Goal: Task Accomplishment & Management: Manage account settings

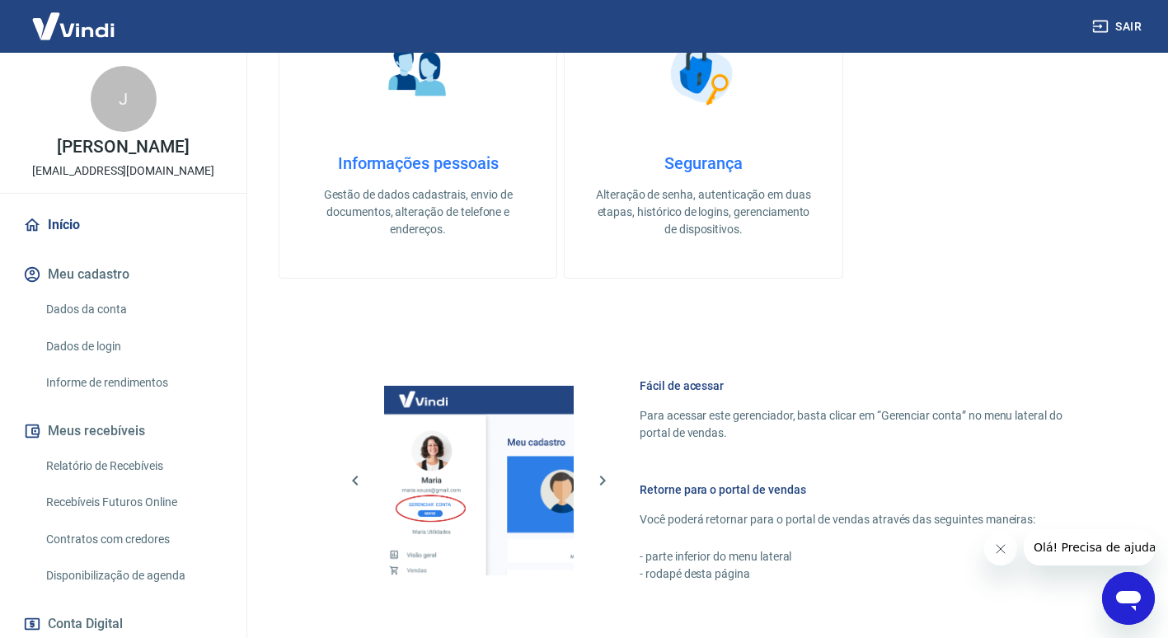
scroll to position [679, 0]
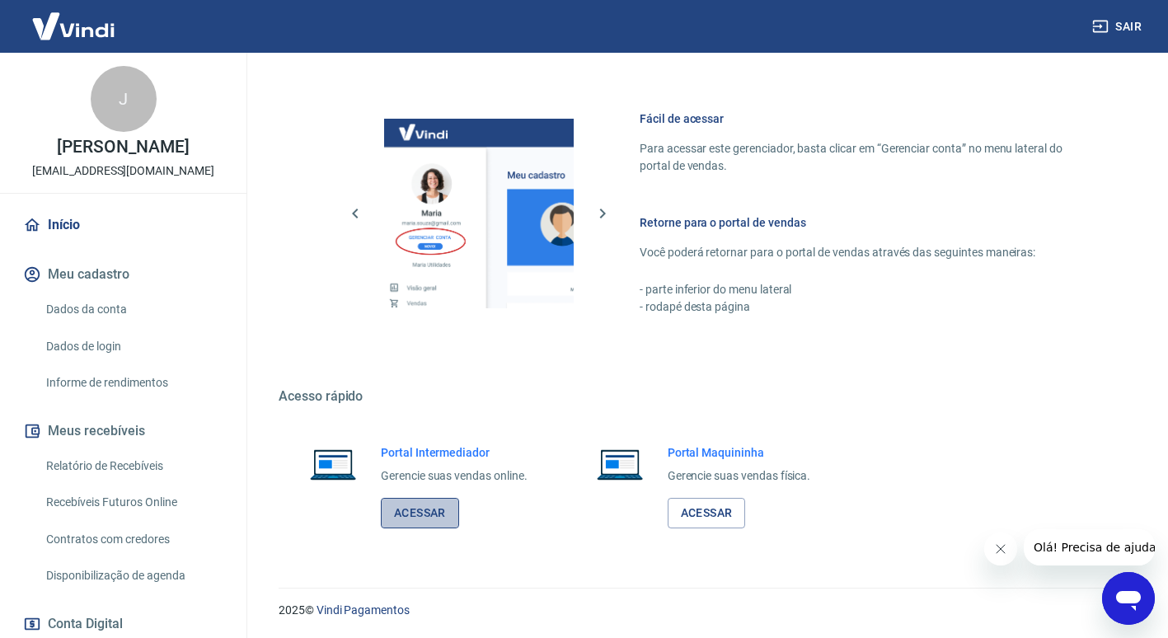
click at [428, 499] on link "Acessar" at bounding box center [420, 513] width 78 height 30
click at [424, 522] on link "Acessar" at bounding box center [420, 513] width 78 height 30
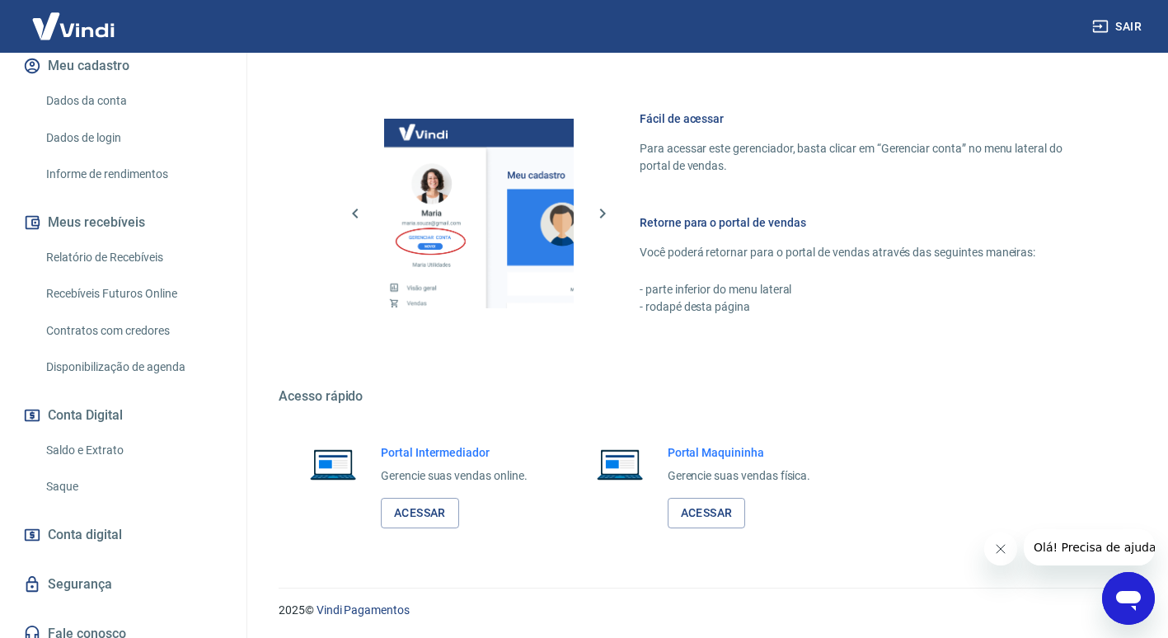
scroll to position [239, 0]
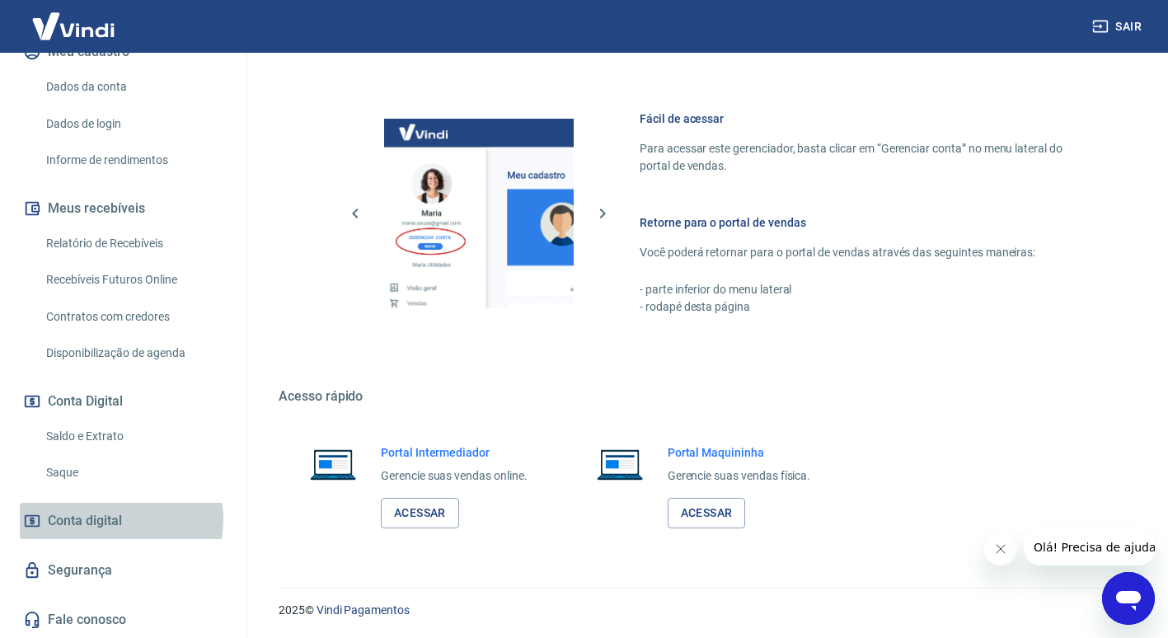
click at [120, 520] on span "Conta digital" at bounding box center [85, 520] width 74 height 23
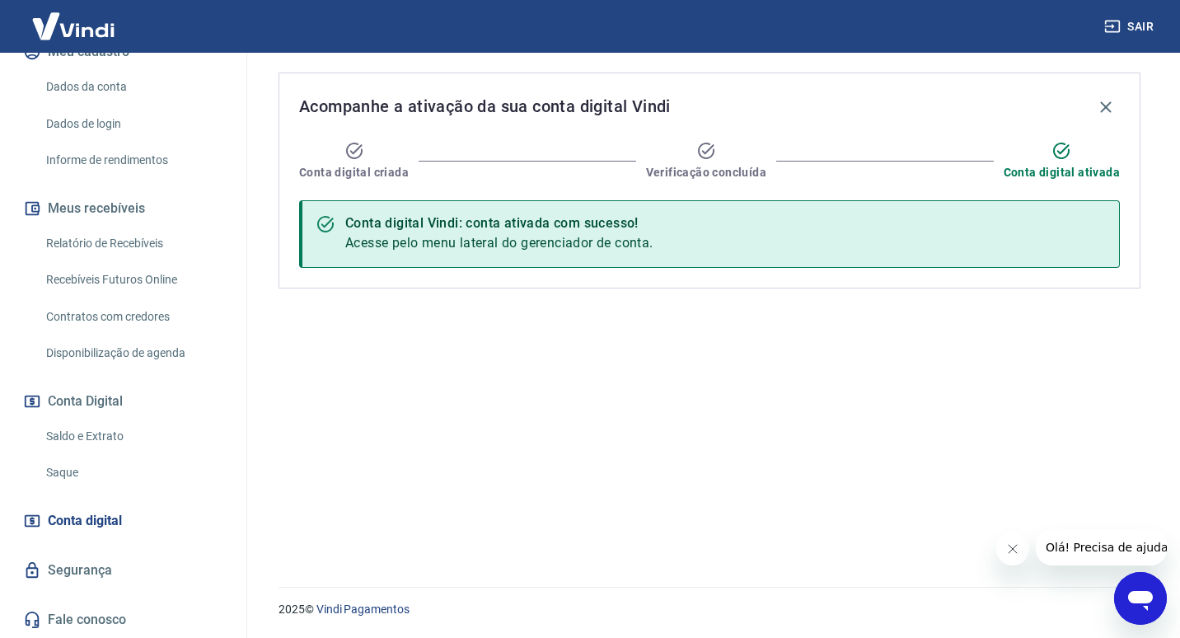
click at [110, 559] on link "Segurança" at bounding box center [123, 570] width 207 height 36
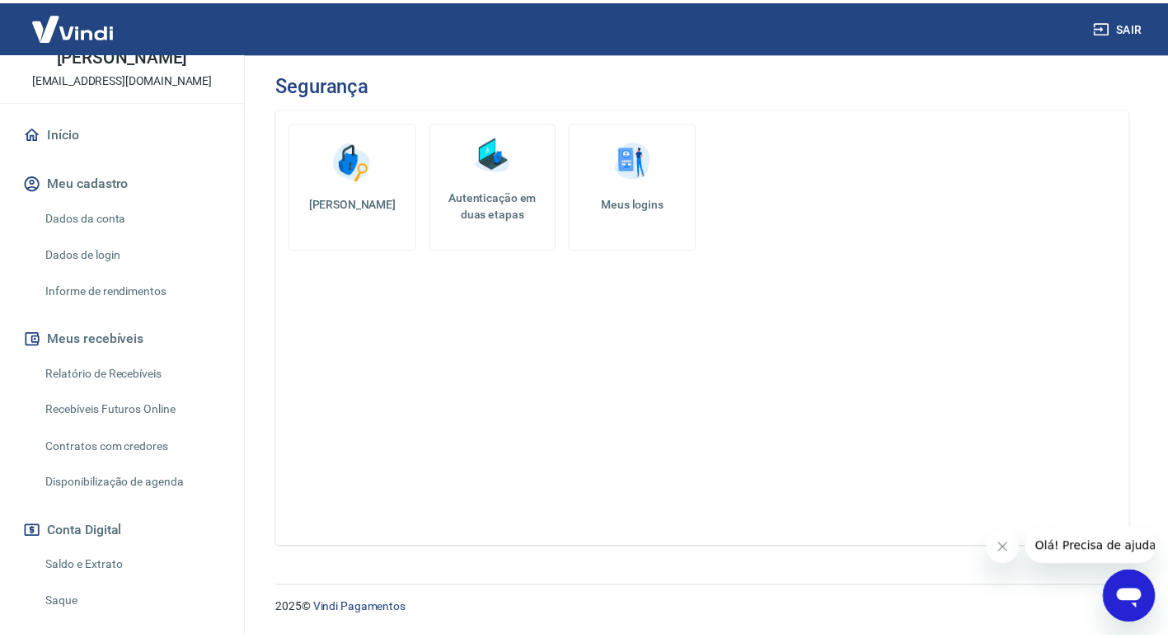
scroll to position [91, 0]
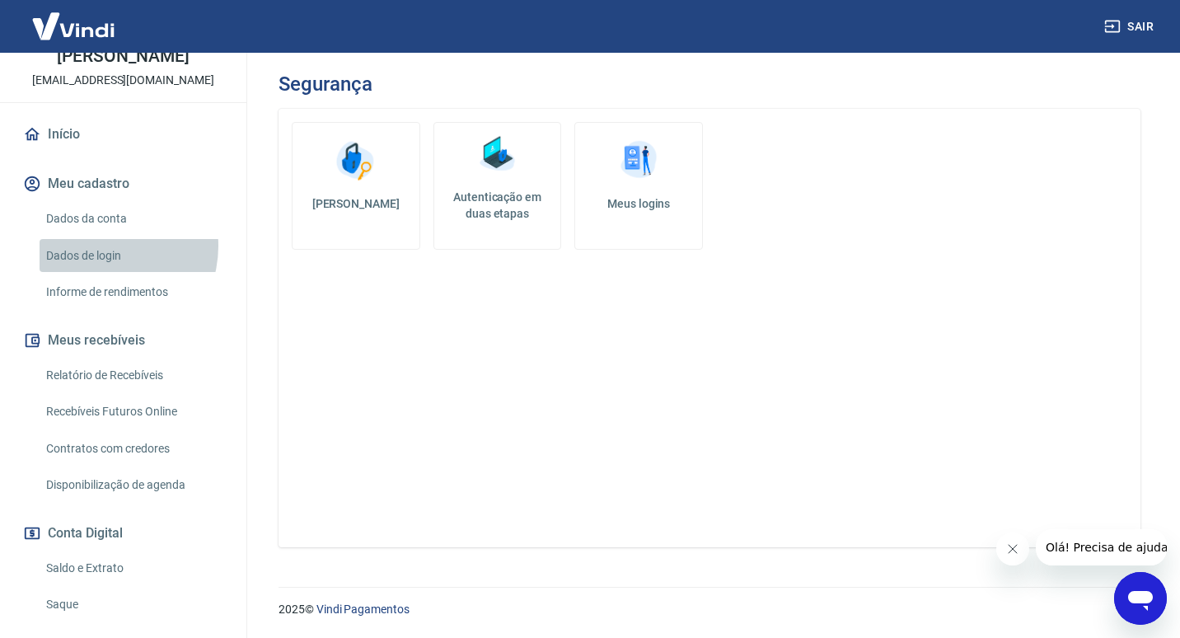
click at [105, 263] on link "Dados de login" at bounding box center [133, 256] width 187 height 34
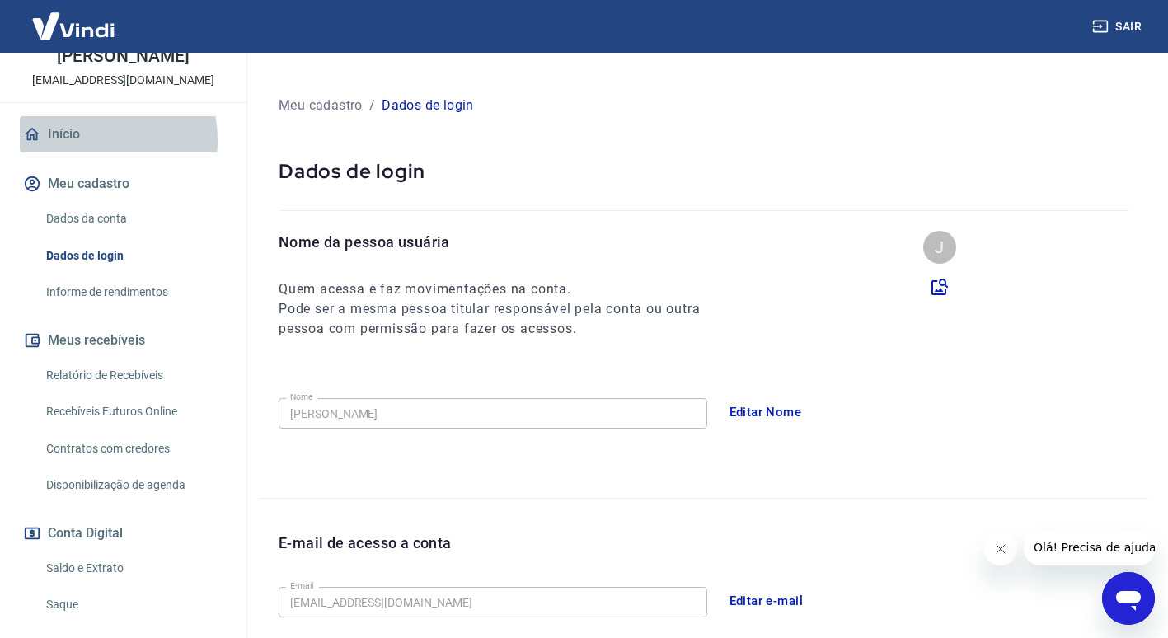
click at [81, 152] on link "Início" at bounding box center [123, 134] width 207 height 36
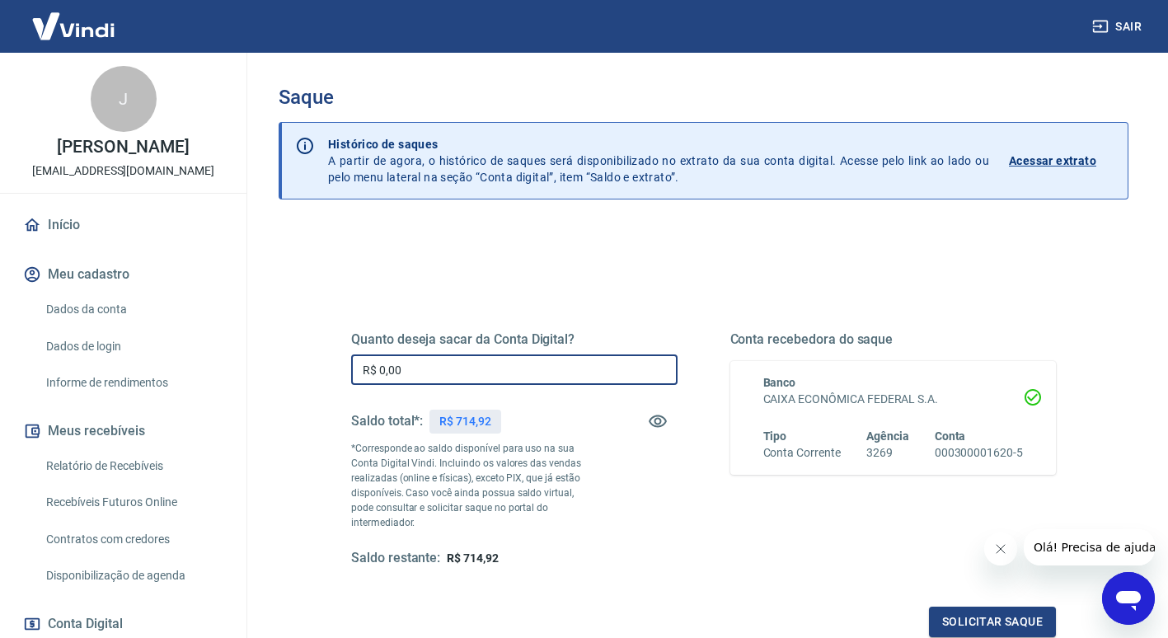
click at [484, 374] on input "R$ 0,00" at bounding box center [514, 369] width 326 height 30
type input "R$ 714,92"
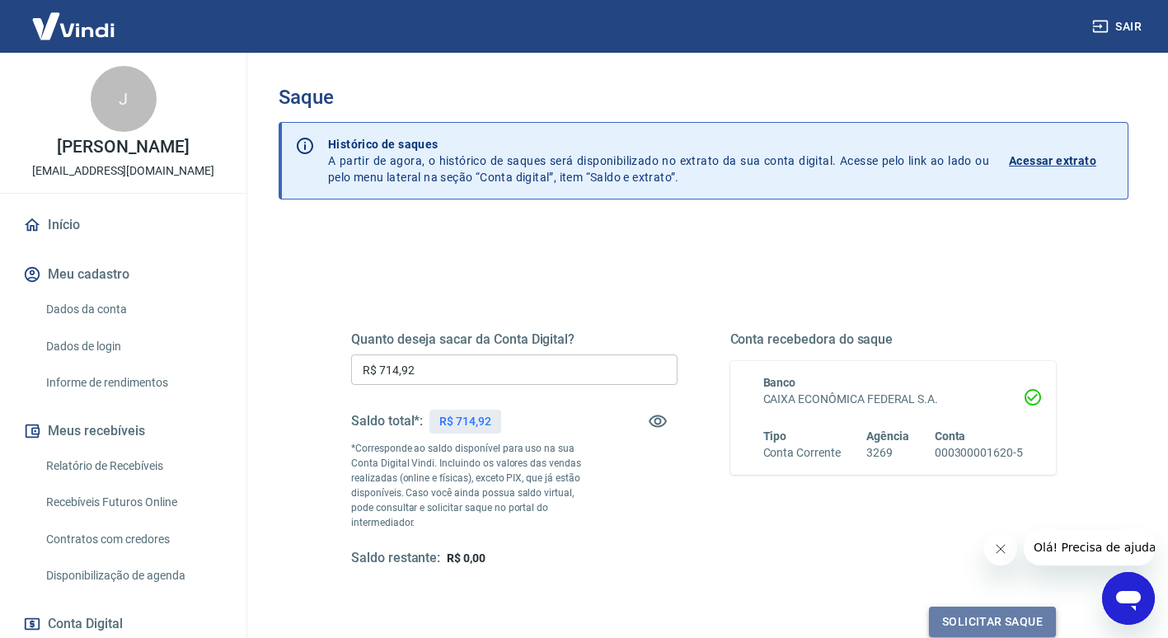
click at [970, 606] on button "Solicitar saque" at bounding box center [992, 621] width 127 height 30
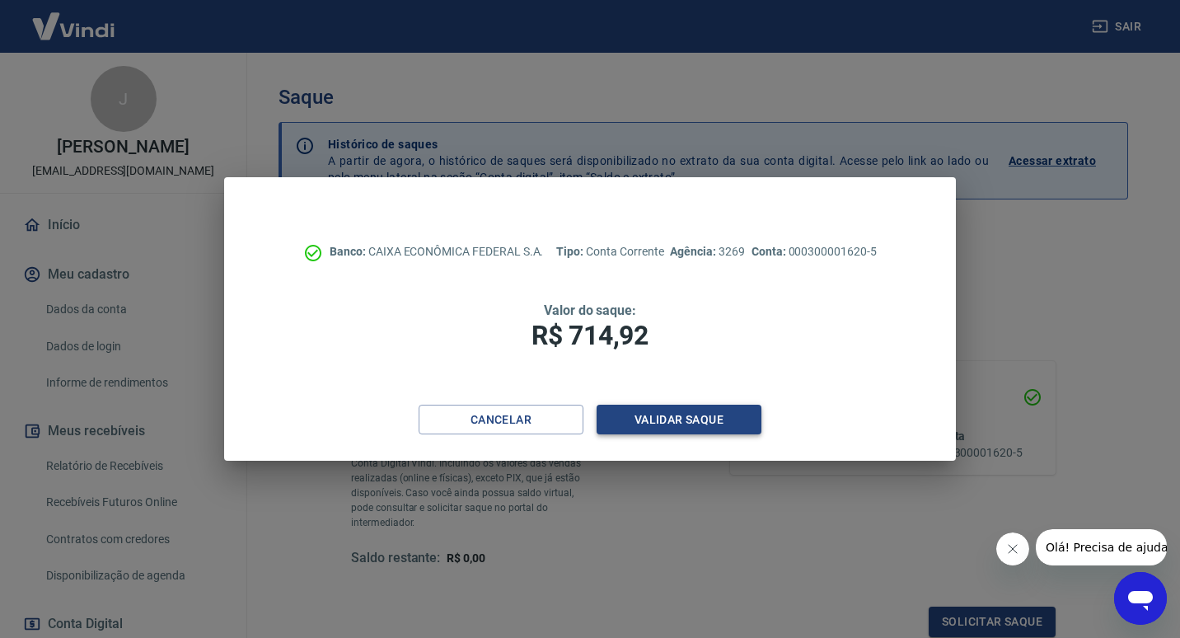
click at [680, 424] on button "Validar saque" at bounding box center [679, 420] width 165 height 30
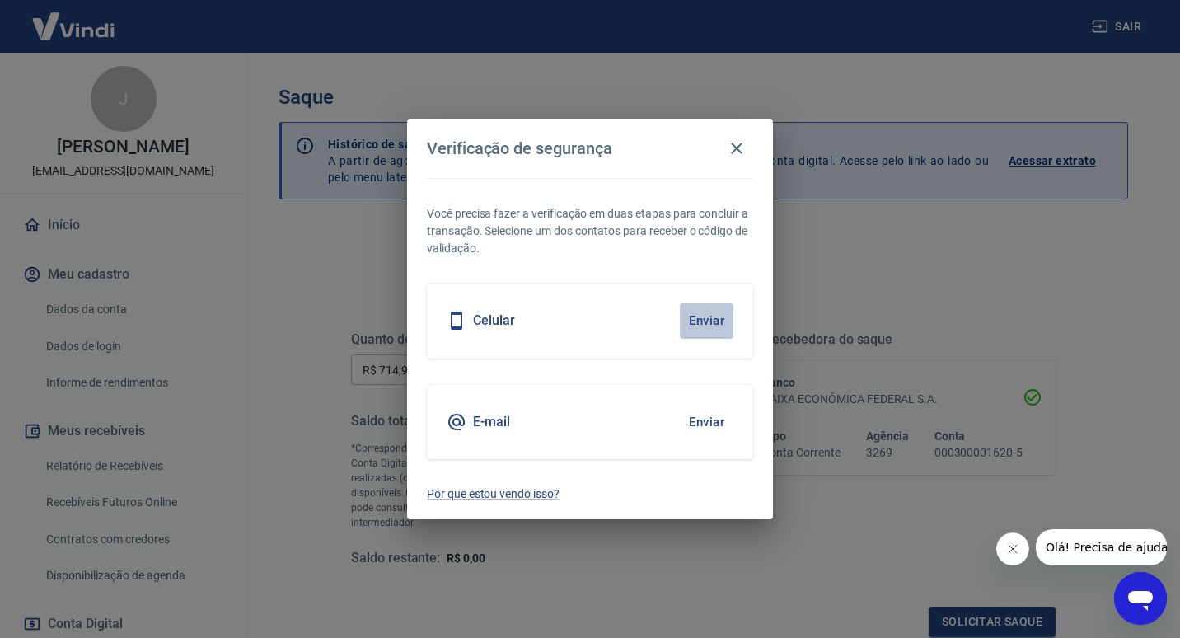
click at [714, 330] on button "Enviar" at bounding box center [707, 320] width 54 height 35
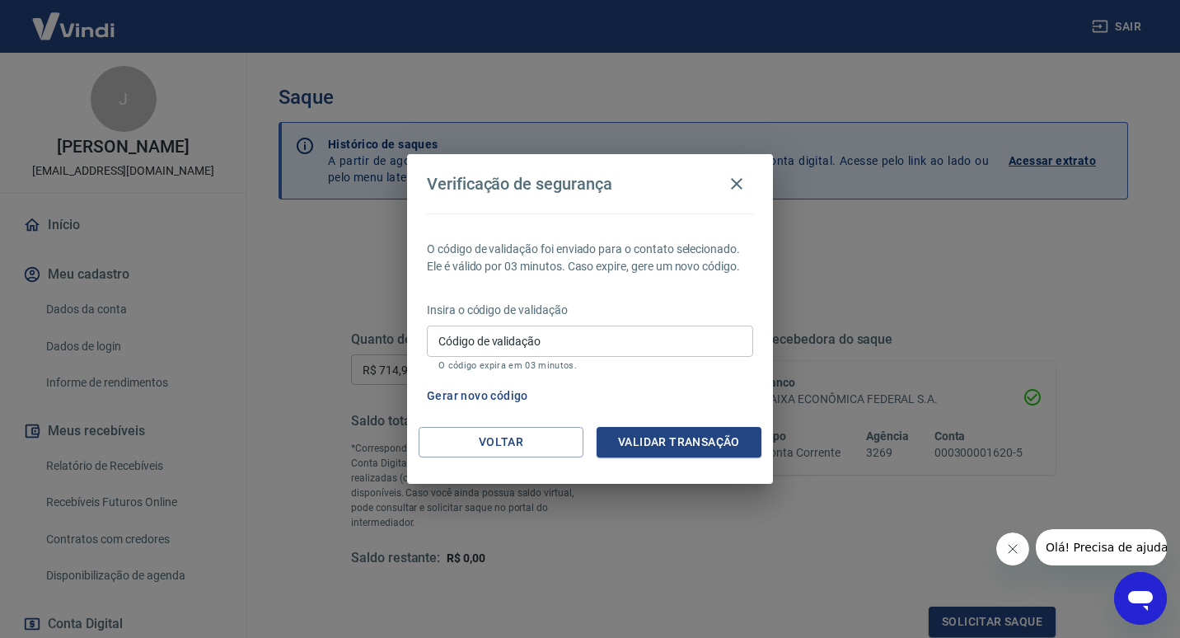
click at [551, 341] on input "Código de validação" at bounding box center [590, 340] width 326 height 30
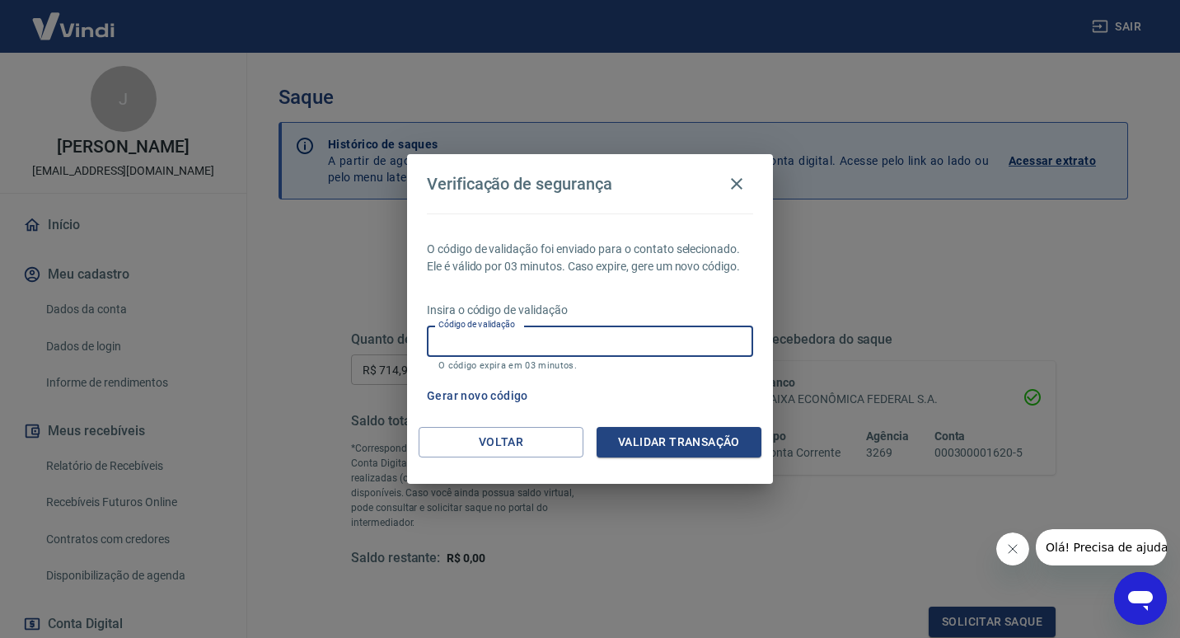
click at [564, 301] on div "O código de validação foi enviado para o contato selecionado. Ele é válido por …" at bounding box center [590, 319] width 366 height 213
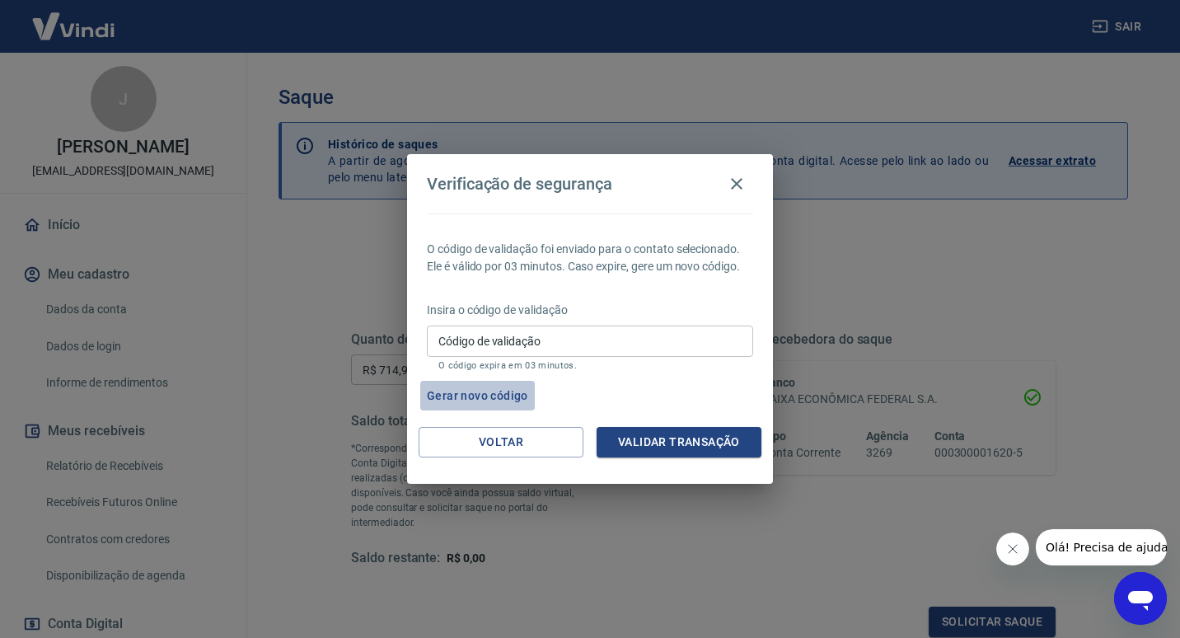
click at [504, 389] on button "Gerar novo código" at bounding box center [477, 396] width 115 height 30
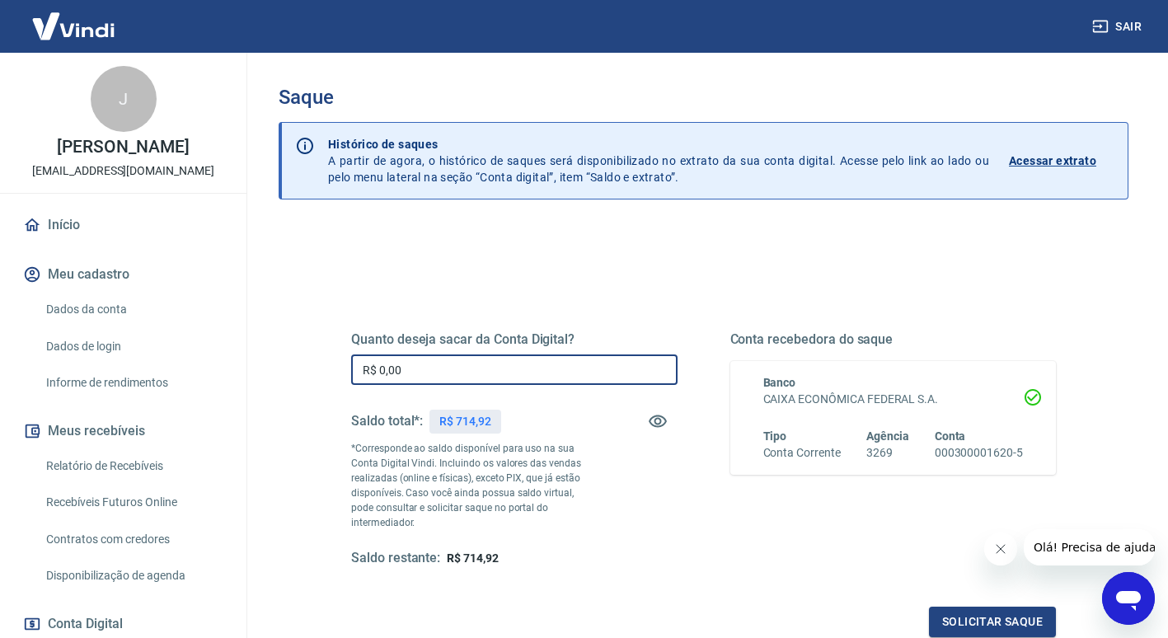
click at [493, 377] on input "R$ 0,00" at bounding box center [514, 369] width 326 height 30
type input "R$ 714,92"
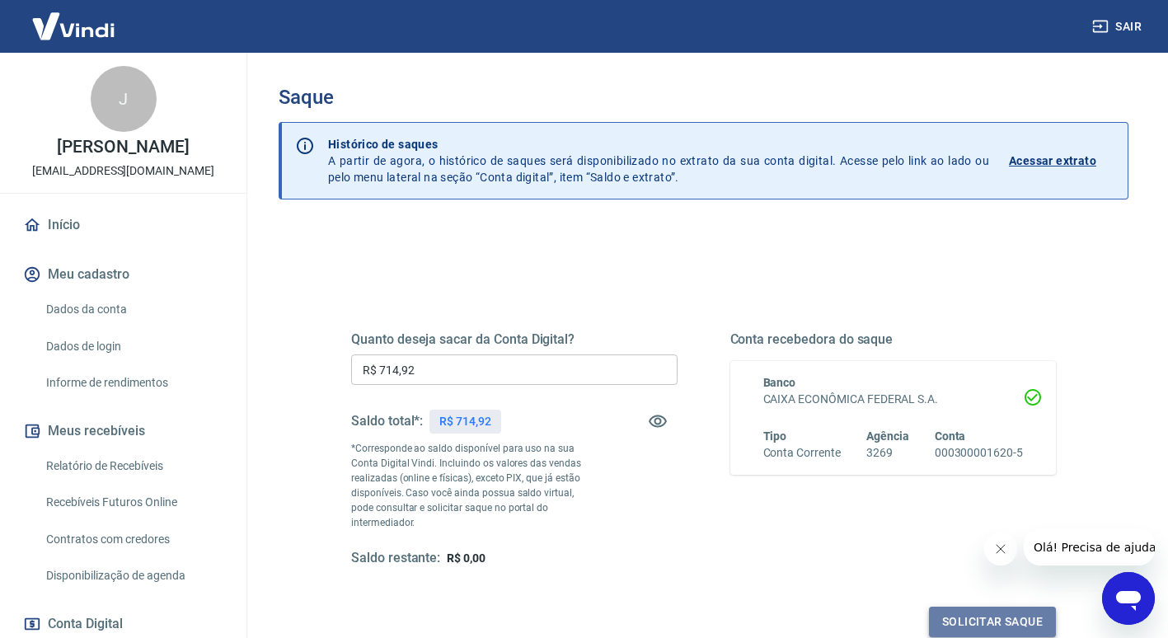
click at [963, 611] on button "Solicitar saque" at bounding box center [992, 621] width 127 height 30
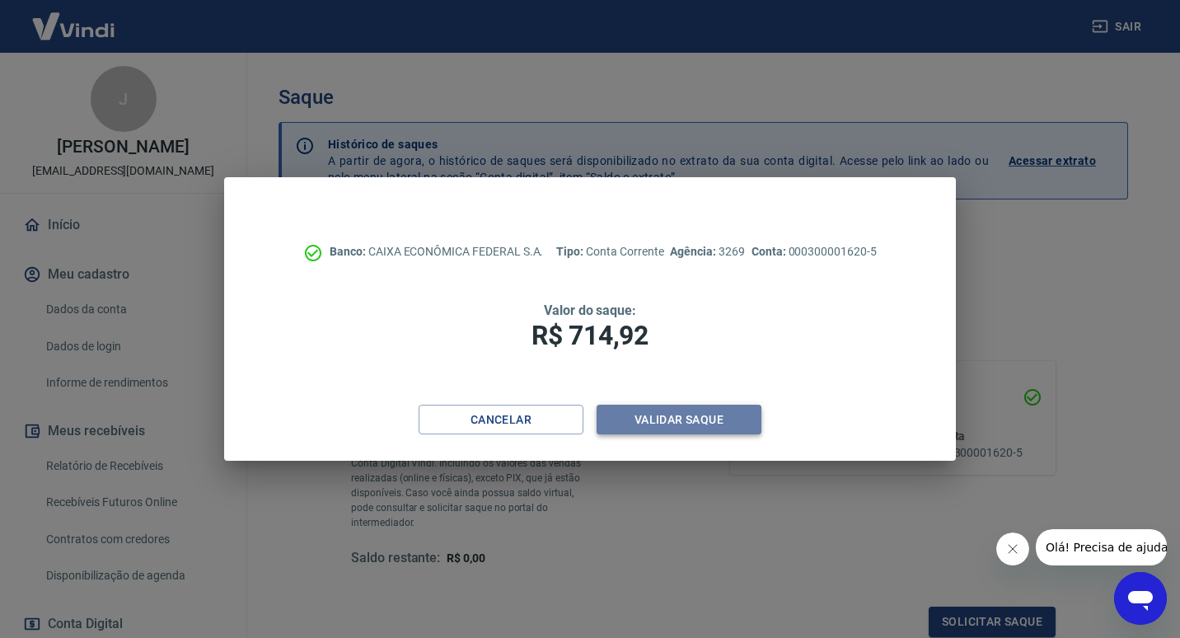
click at [717, 406] on button "Validar saque" at bounding box center [679, 420] width 165 height 30
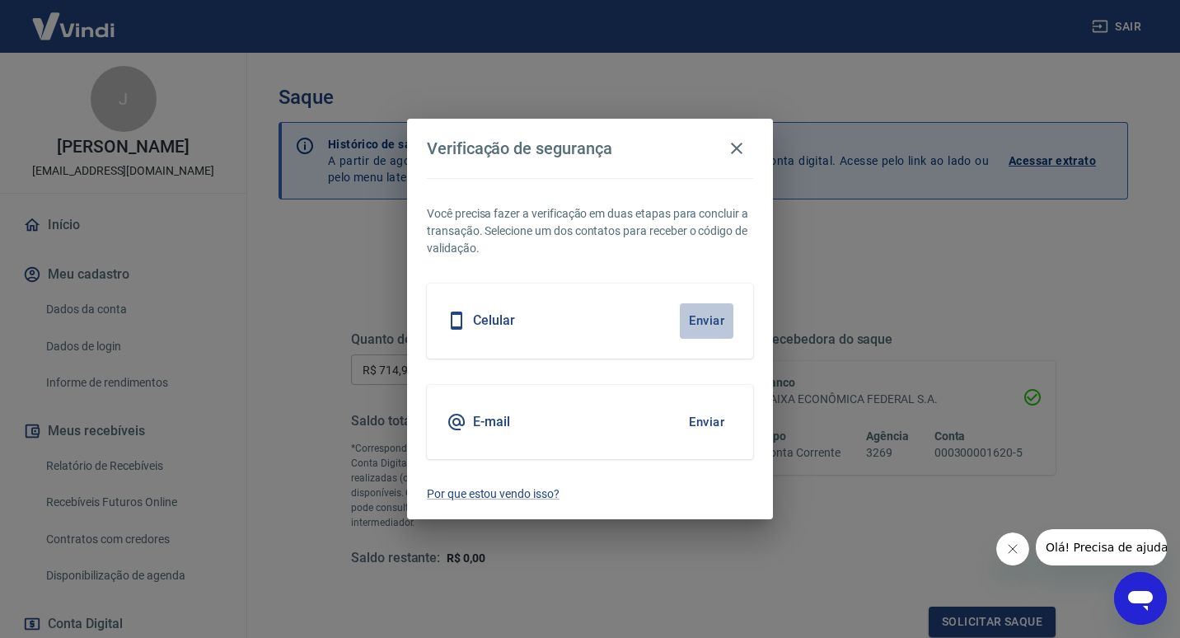
click at [698, 321] on button "Enviar" at bounding box center [707, 320] width 54 height 35
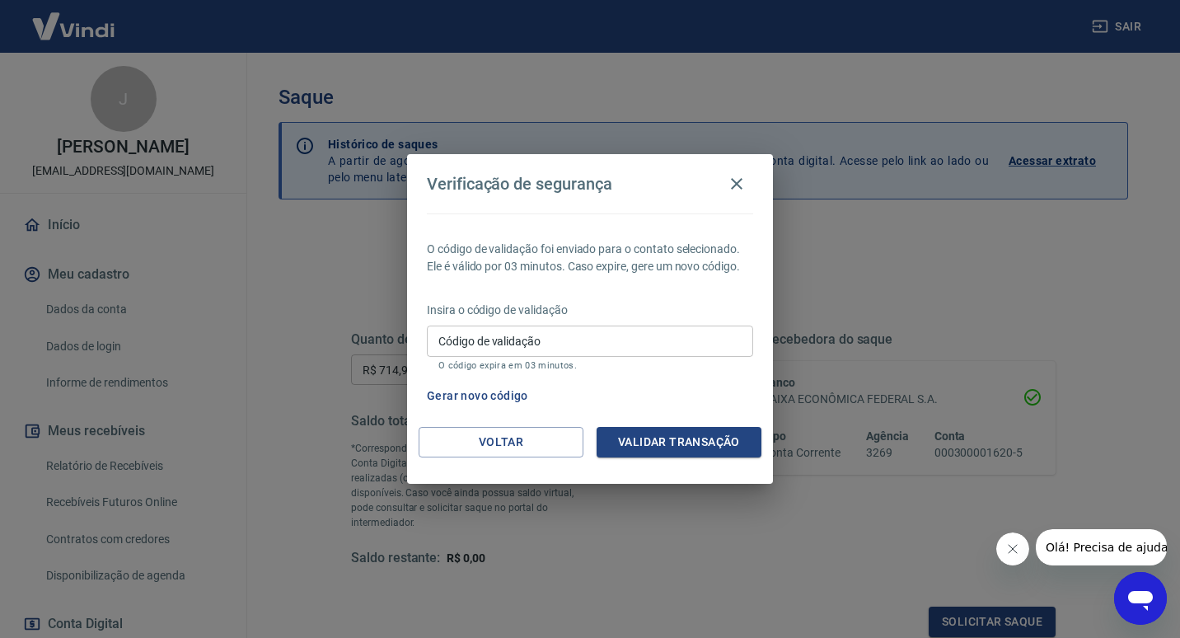
click at [511, 395] on button "Gerar novo código" at bounding box center [477, 396] width 115 height 30
click at [573, 439] on button "Voltar" at bounding box center [501, 442] width 165 height 30
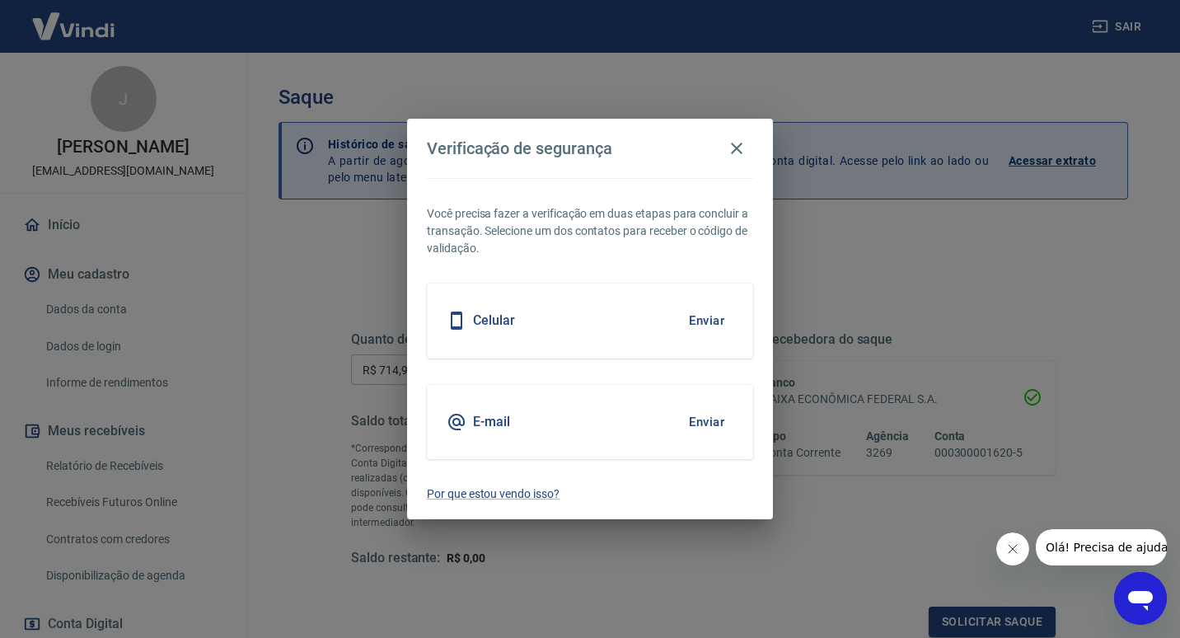
click at [589, 429] on div "E-mail Enviar" at bounding box center [590, 422] width 326 height 74
click at [710, 411] on button "Enviar" at bounding box center [707, 422] width 54 height 35
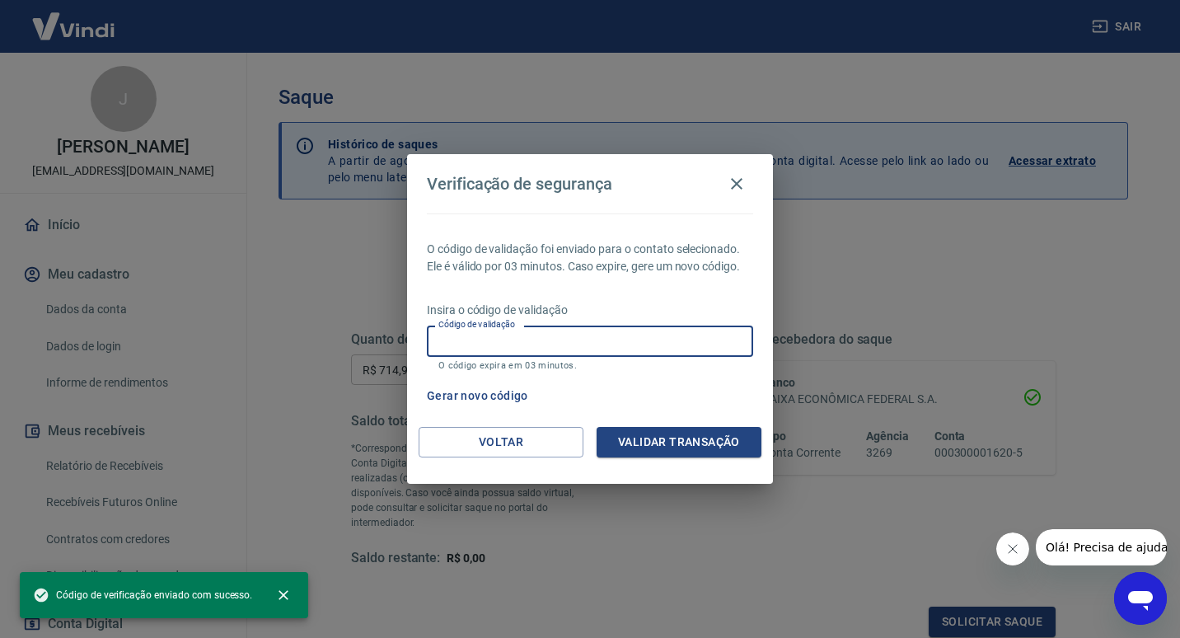
click at [639, 346] on input "Código de validação" at bounding box center [590, 340] width 326 height 30
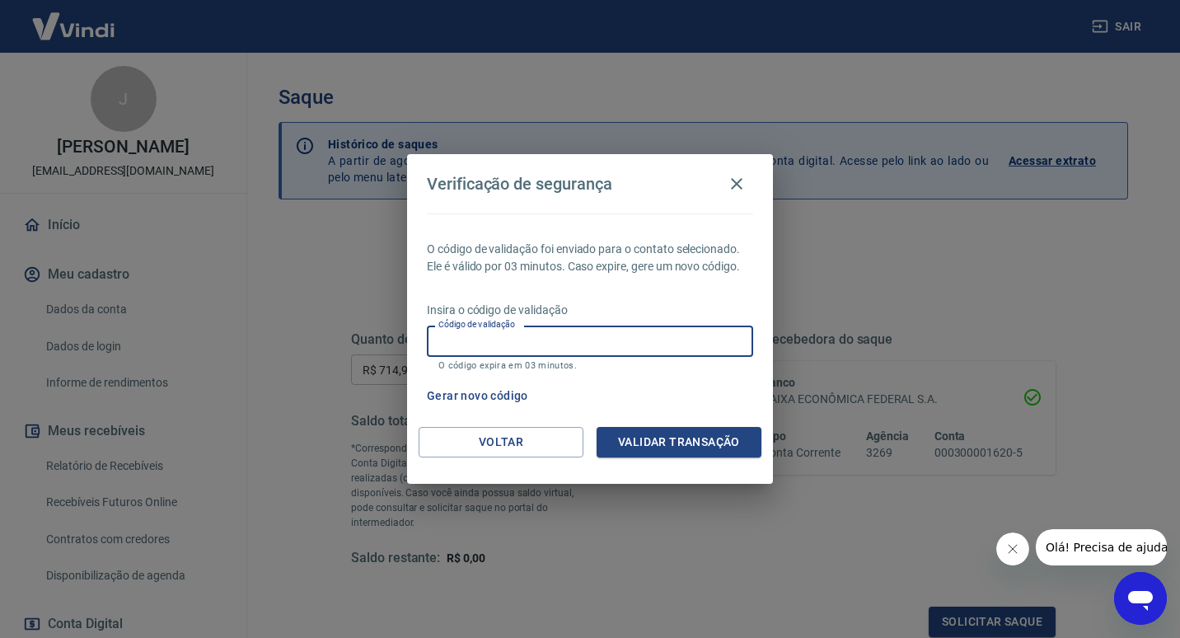
paste input "972022"
type input "972022"
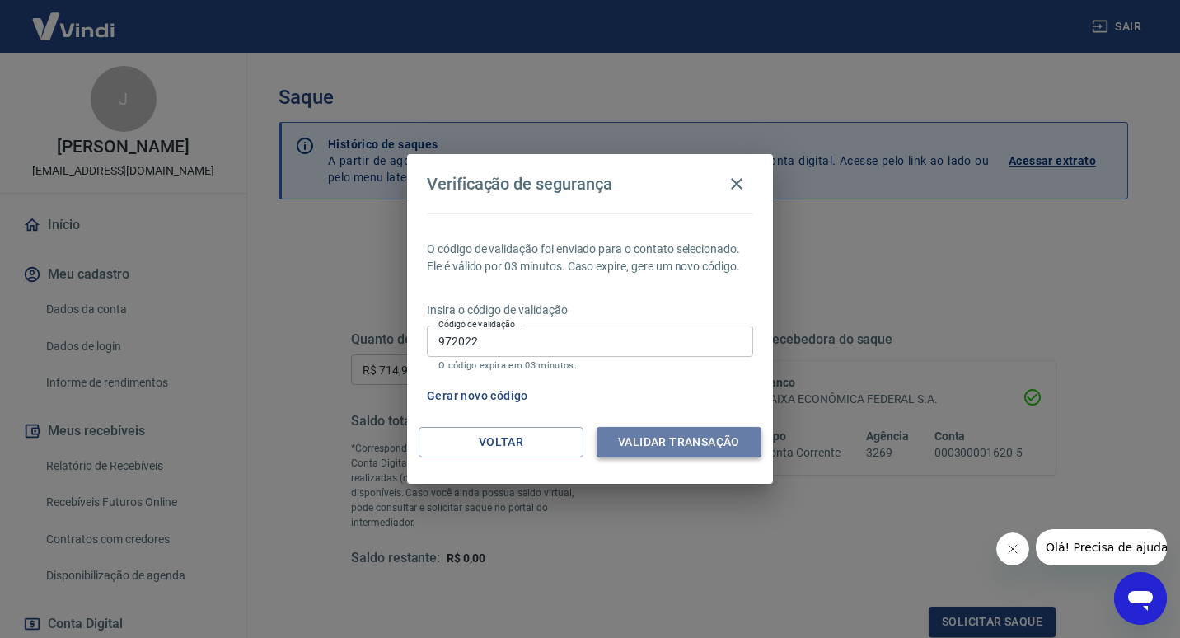
click at [673, 434] on button "Validar transação" at bounding box center [679, 442] width 165 height 30
